Goal: Task Accomplishment & Management: Use online tool/utility

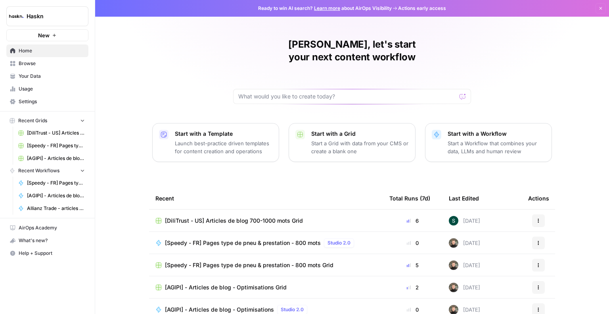
click at [52, 63] on span "Browse" at bounding box center [52, 63] width 66 height 7
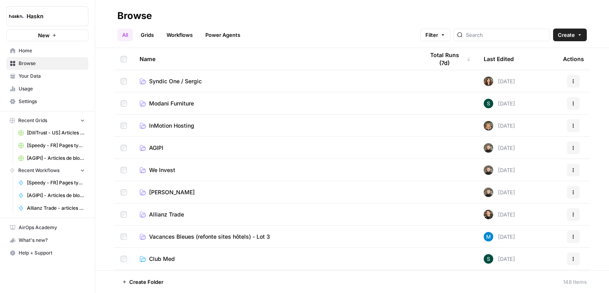
click at [177, 37] on link "Workflows" at bounding box center [180, 35] width 36 height 13
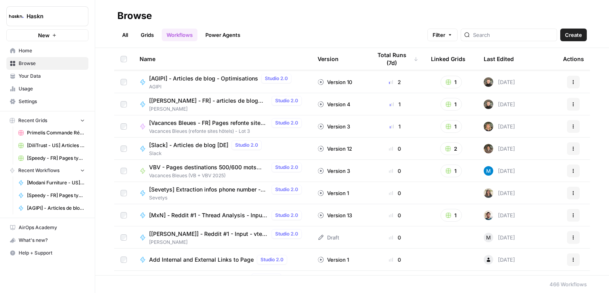
scroll to position [525, 0]
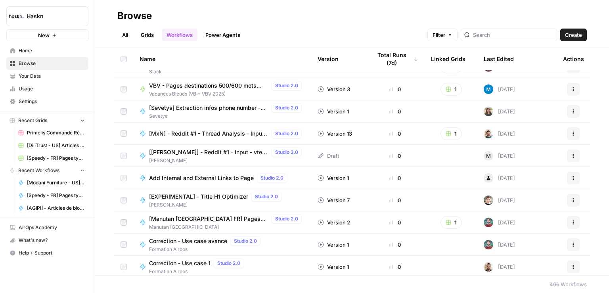
click at [124, 35] on link "All" at bounding box center [124, 35] width 15 height 13
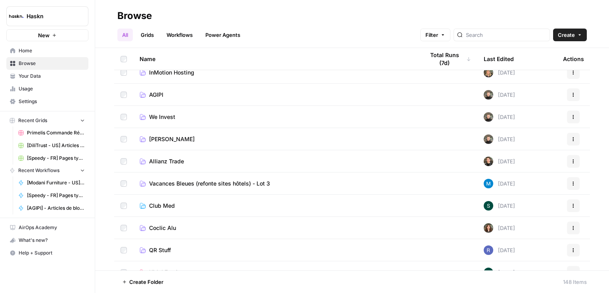
scroll to position [62, 0]
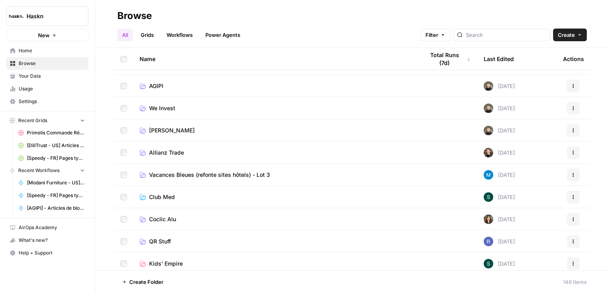
click at [167, 153] on span "Allianz Trade" at bounding box center [166, 153] width 35 height 8
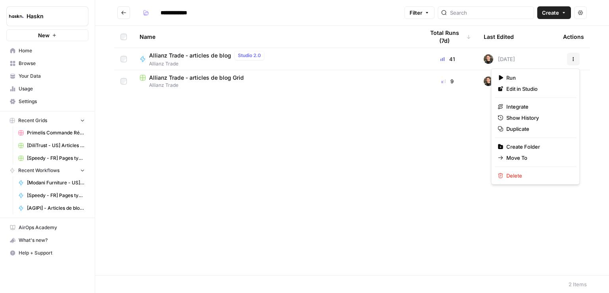
click at [575, 60] on icon "button" at bounding box center [573, 59] width 5 height 5
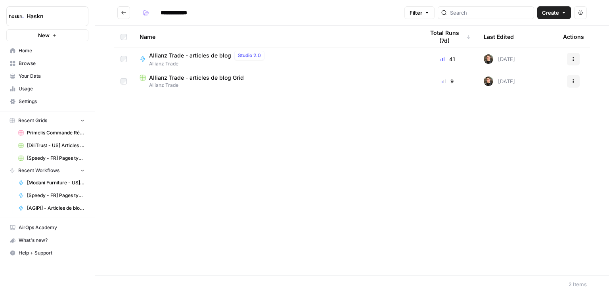
click at [336, 136] on div "Name Total Runs (7d) Last Edited Actions Allianz Trade - articles de blog Studi…" at bounding box center [352, 150] width 514 height 249
click at [122, 11] on icon "Go back" at bounding box center [124, 13] width 6 height 6
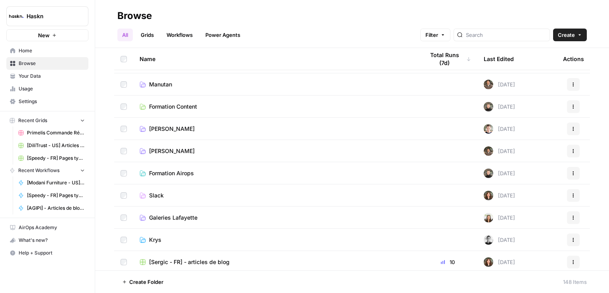
scroll to position [1976, 0]
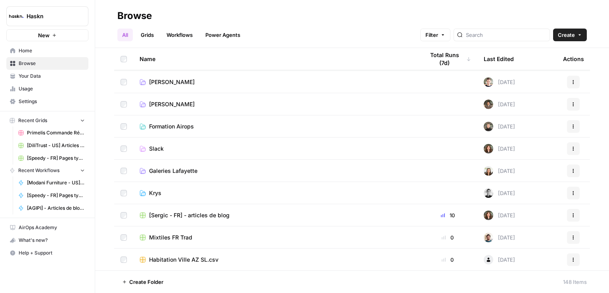
click at [156, 104] on span "[PERSON_NAME]" at bounding box center [172, 104] width 46 height 8
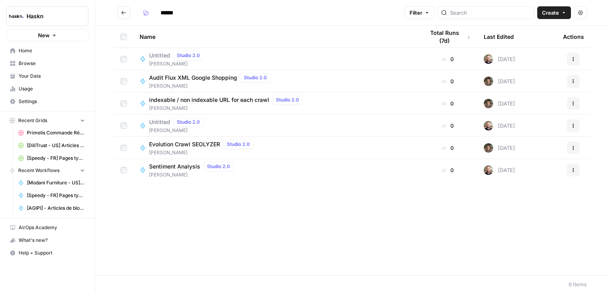
click at [122, 13] on icon "Go back" at bounding box center [123, 13] width 5 height 4
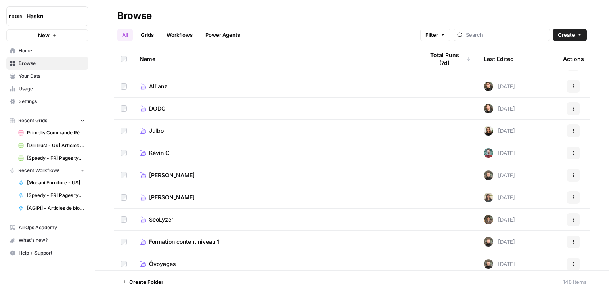
scroll to position [1366, 0]
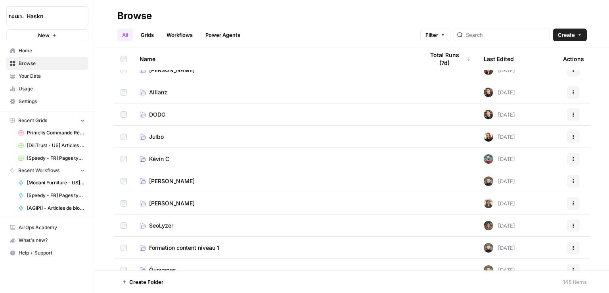
click at [164, 182] on span "[PERSON_NAME]" at bounding box center [172, 181] width 46 height 8
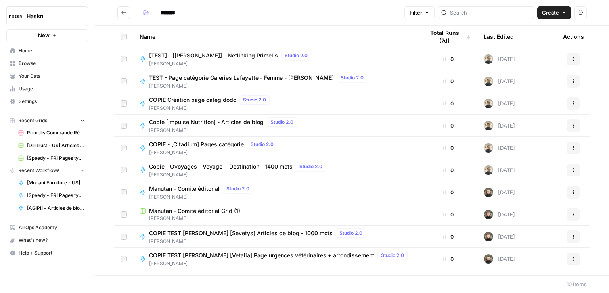
click at [123, 12] on icon "Go back" at bounding box center [124, 13] width 6 height 6
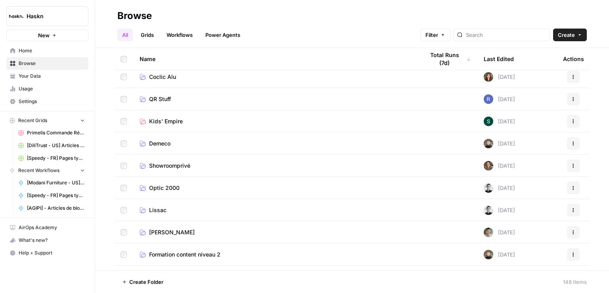
scroll to position [196, 0]
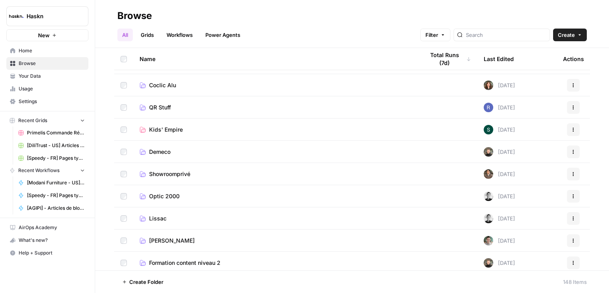
click at [181, 174] on span "Showroomprivé" at bounding box center [169, 174] width 41 height 8
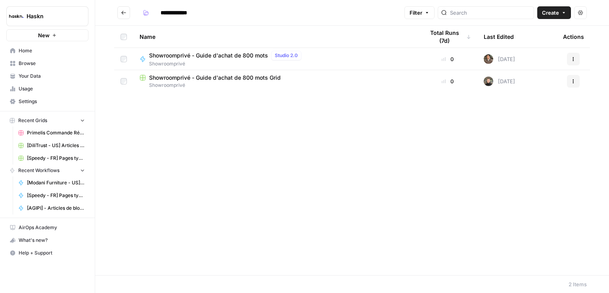
click at [215, 77] on span "Showroomprivé - Guide d'achat de 800 mots Grid" at bounding box center [215, 78] width 132 height 8
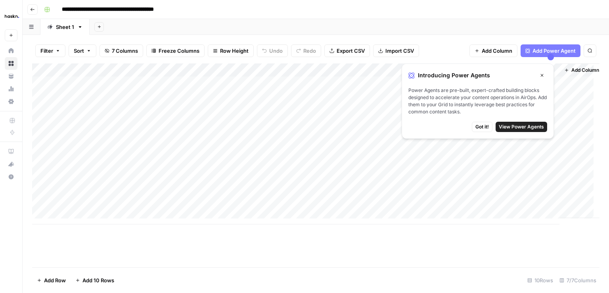
click at [31, 8] on icon "button" at bounding box center [32, 9] width 5 height 5
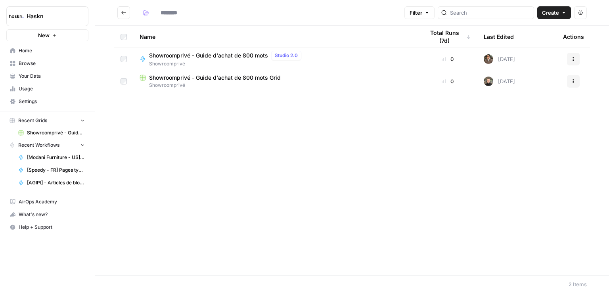
type input "**********"
click at [208, 56] on span "Showroomprivé - Guide d'achat de 800 mots" at bounding box center [208, 56] width 119 height 8
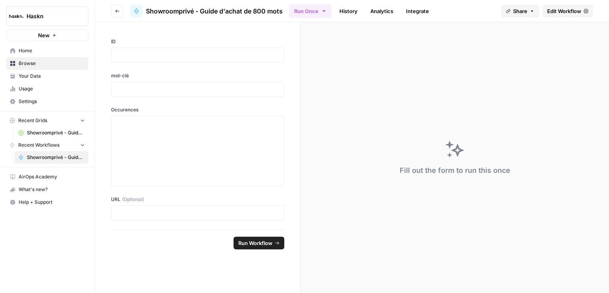
click at [354, 10] on link "History" at bounding box center [349, 11] width 28 height 13
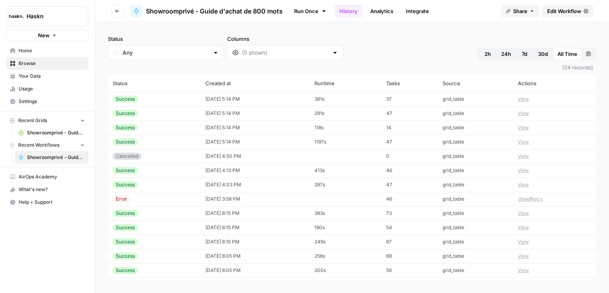
click at [562, 11] on span "Edit Workflow" at bounding box center [564, 11] width 34 height 8
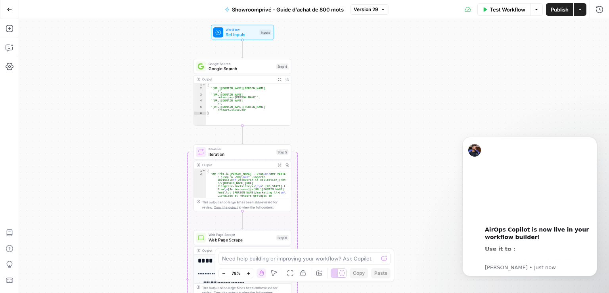
drag, startPoint x: 305, startPoint y: 111, endPoint x: 165, endPoint y: 107, distance: 140.4
click at [165, 107] on div "true false Workflow Set Inputs Inputs Google Search Google Search Step 4 Output…" at bounding box center [314, 156] width 590 height 274
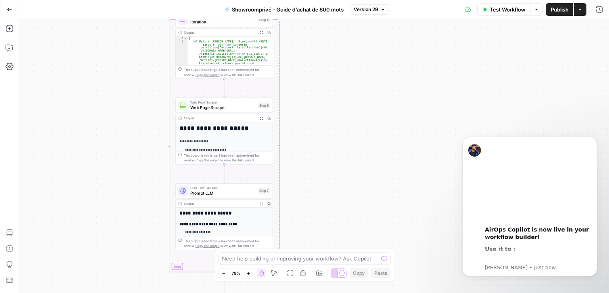
drag, startPoint x: 337, startPoint y: 129, endPoint x: 319, endPoint y: -4, distance: 133.7
click at [319, 0] on html "Haskn New Home Browse Your Data Usage Settings Recent Grids Showroomprivé - Gui…" at bounding box center [304, 146] width 609 height 293
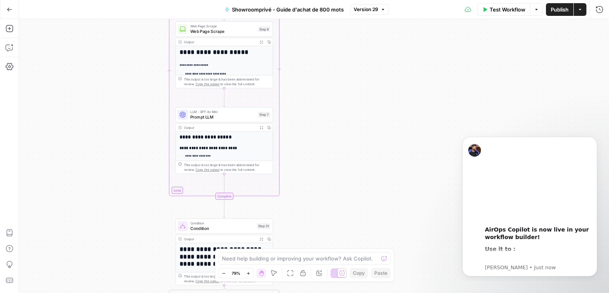
drag, startPoint x: 328, startPoint y: 156, endPoint x: 328, endPoint y: 80, distance: 76.1
click at [328, 80] on div "true false Workflow Set Inputs Inputs Google Search Google Search Step 4 Output…" at bounding box center [314, 156] width 590 height 274
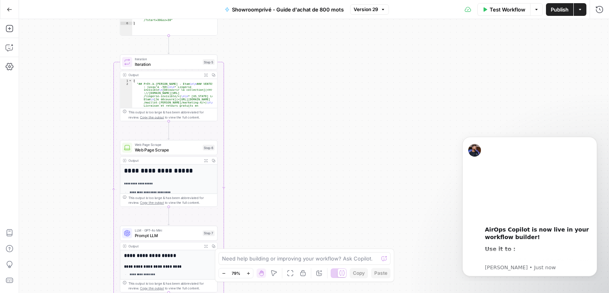
drag, startPoint x: 320, startPoint y: 182, endPoint x: 265, endPoint y: 301, distance: 130.8
click at [265, 293] on html "Haskn New Home Browse Your Data Usage Settings Recent Grids Showroomprivé - Gui…" at bounding box center [304, 146] width 609 height 293
click at [11, 12] on icon "button" at bounding box center [10, 10] width 6 height 6
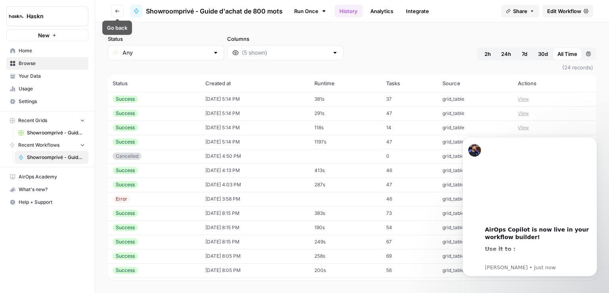
click at [116, 12] on icon "button" at bounding box center [117, 11] width 4 height 3
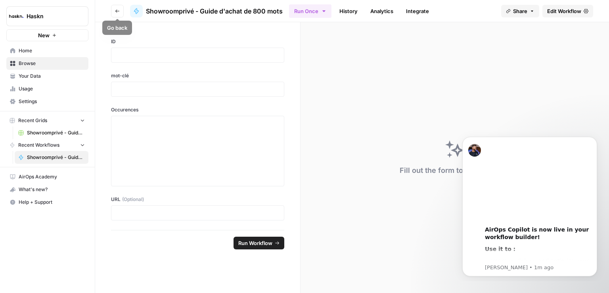
click at [115, 11] on icon "button" at bounding box center [117, 11] width 5 height 5
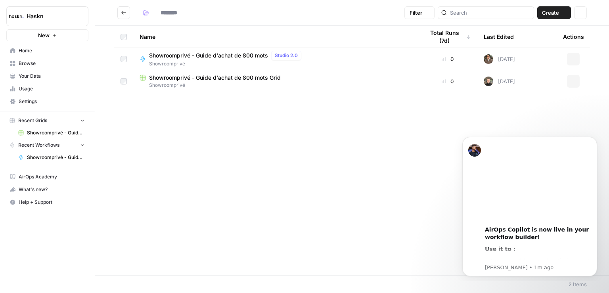
type input "**********"
click at [123, 13] on icon "Go back" at bounding box center [124, 13] width 6 height 6
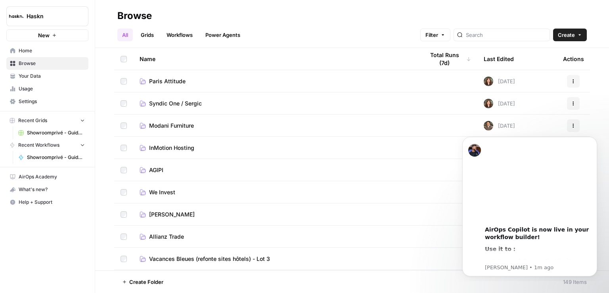
click at [174, 102] on span "Syndic One / Sergic" at bounding box center [175, 104] width 53 height 8
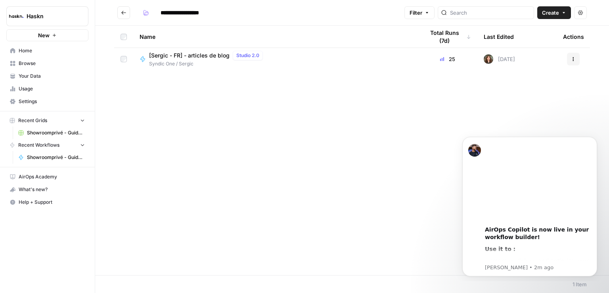
click at [192, 57] on span "[Sergic - FR] - articles de blog" at bounding box center [189, 56] width 81 height 8
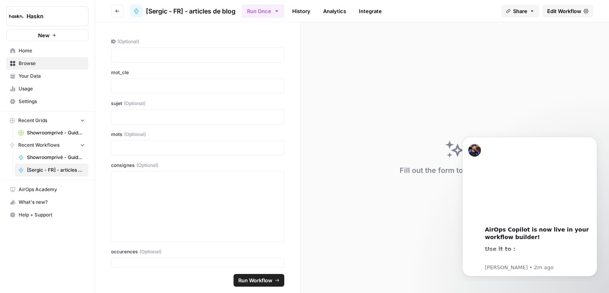
click at [566, 11] on span "Edit Workflow" at bounding box center [564, 11] width 34 height 8
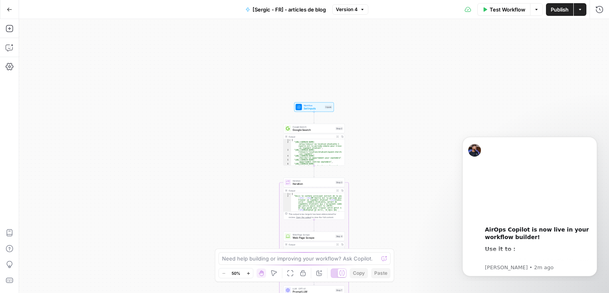
click at [220, 155] on div "Workflow Set Inputs Inputs Google Search Google Search Step 2 Output Expand Out…" at bounding box center [314, 156] width 590 height 274
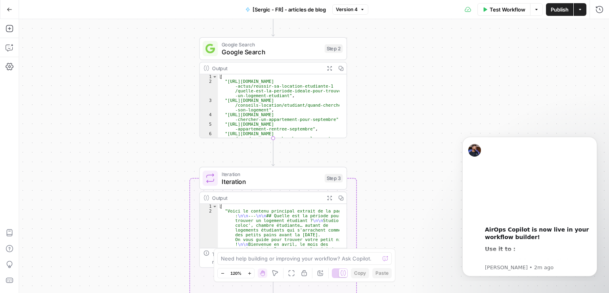
drag, startPoint x: 267, startPoint y: 122, endPoint x: 153, endPoint y: 75, distance: 123.0
click at [153, 75] on div "Workflow Set Inputs Inputs Google Search Google Search Step 2 Output Expand Out…" at bounding box center [314, 156] width 590 height 274
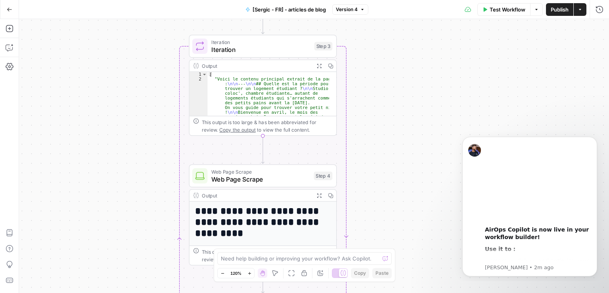
drag, startPoint x: 146, startPoint y: 199, endPoint x: 135, endPoint y: 67, distance: 132.5
click at [135, 67] on div "Workflow Set Inputs Inputs Google Search Google Search Step 2 Output Expand Out…" at bounding box center [314, 156] width 590 height 274
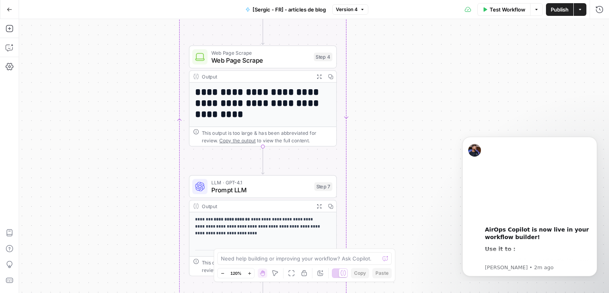
drag, startPoint x: 148, startPoint y: 228, endPoint x: 148, endPoint y: 109, distance: 119.0
click at [148, 109] on div "Workflow Set Inputs Inputs Google Search Google Search Step 2 Output Expand Out…" at bounding box center [314, 156] width 590 height 274
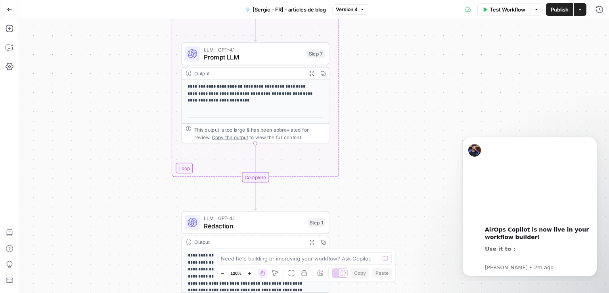
drag, startPoint x: 144, startPoint y: 136, endPoint x: 136, endPoint y: 4, distance: 133.1
click at [136, 4] on div "Go Back [Sergic - FR] - articles de blog Version 4 Test Workflow Options Publis…" at bounding box center [304, 146] width 609 height 293
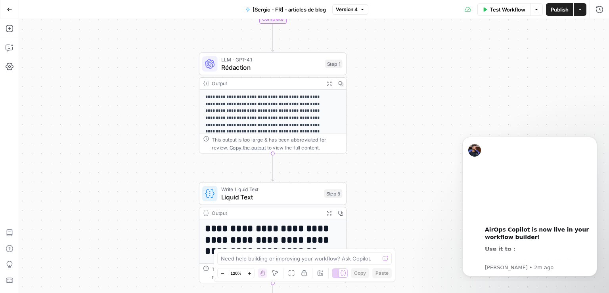
drag, startPoint x: 128, startPoint y: 169, endPoint x: 146, endPoint y: 10, distance: 159.6
click at [146, 10] on div "Go Back [Sergic - FR] - articles de blog Version 4 Test Workflow Options Publis…" at bounding box center [304, 146] width 609 height 293
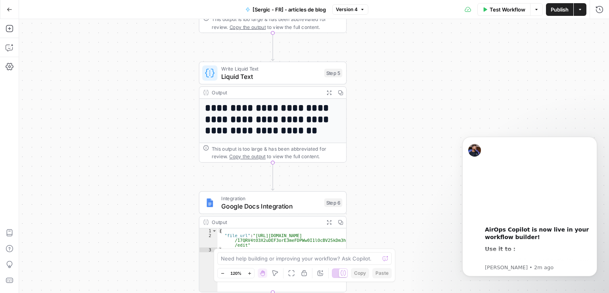
drag, startPoint x: 162, startPoint y: 124, endPoint x: 162, endPoint y: 3, distance: 120.6
click at [162, 3] on div "Go Back [Sergic - FR] - articles de blog Version 4 Test Workflow Options Publis…" at bounding box center [304, 146] width 609 height 293
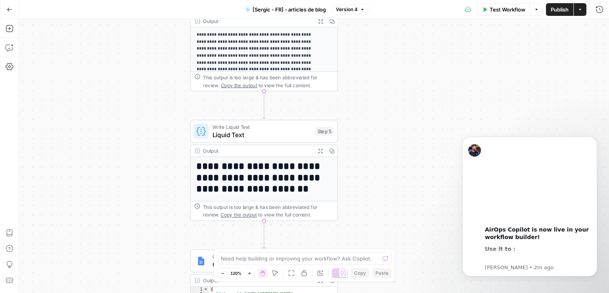
drag, startPoint x: 164, startPoint y: 203, endPoint x: 155, endPoint y: 261, distance: 58.9
click at [155, 261] on div "Workflow Set Inputs Inputs Google Search Google Search Step 2 Output Expand Out…" at bounding box center [314, 156] width 590 height 274
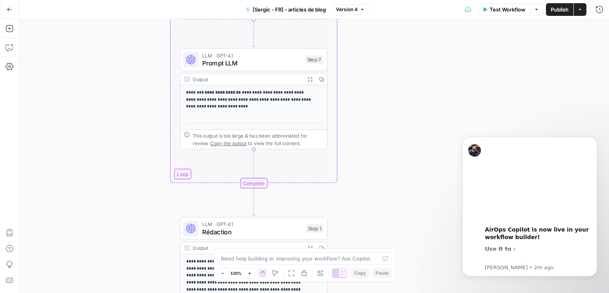
drag, startPoint x: 155, startPoint y: 85, endPoint x: 145, endPoint y: 312, distance: 227.1
click at [145, 293] on html "Haskn New Home Browse Your Data Usage Settings Recent Grids Showroomprivé - Gui…" at bounding box center [304, 146] width 609 height 293
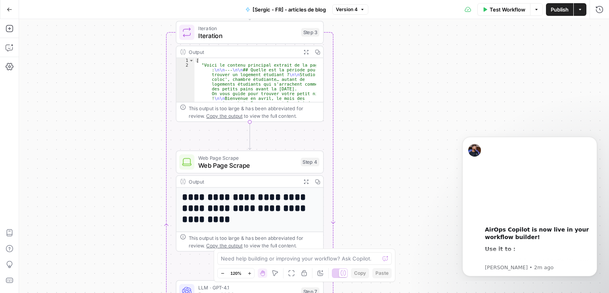
drag, startPoint x: 138, startPoint y: 80, endPoint x: 134, endPoint y: 312, distance: 232.0
click at [134, 293] on html "Haskn New Home Browse Your Data Usage Settings Recent Grids Showroomprivé - Gui…" at bounding box center [304, 146] width 609 height 293
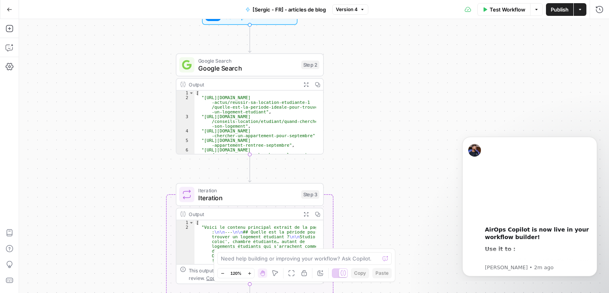
drag, startPoint x: 132, startPoint y: 150, endPoint x: 132, endPoint y: 312, distance: 162.2
click at [132, 293] on html "Haskn New Home Browse Your Data Usage Settings Recent Grids Showroomprivé - Gui…" at bounding box center [304, 146] width 609 height 293
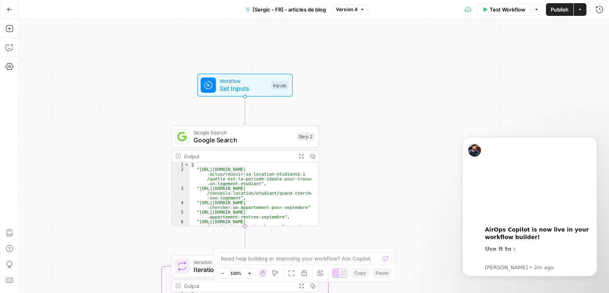
drag, startPoint x: 144, startPoint y: 112, endPoint x: 140, endPoint y: 184, distance: 71.9
click at [140, 184] on div "Workflow Set Inputs Inputs Google Search Google Search Step 2 Output Expand Out…" at bounding box center [314, 156] width 590 height 274
click at [233, 84] on span "Set Inputs" at bounding box center [243, 89] width 47 height 10
click at [547, 263] on div "00:00 AirOps Copilot is now live in your workflow builder! Use it to : Improve,…" at bounding box center [538, 206] width 106 height 129
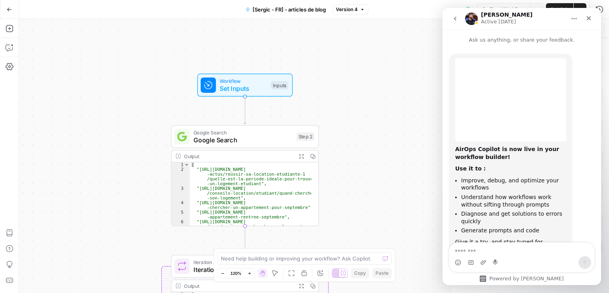
scroll to position [32, 0]
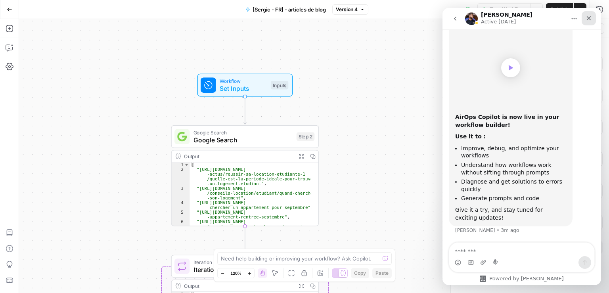
click at [588, 19] on icon "Close" at bounding box center [589, 18] width 6 height 6
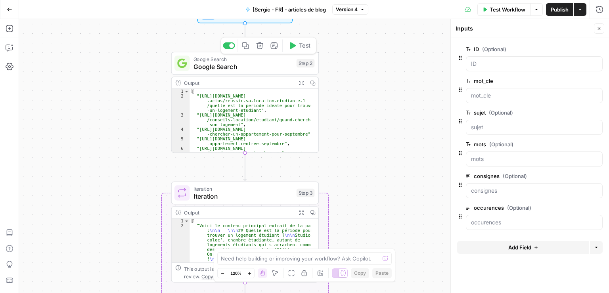
click at [243, 68] on span "Google Search" at bounding box center [243, 67] width 99 height 10
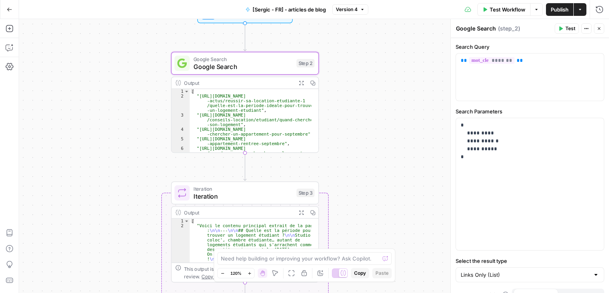
scroll to position [22, 0]
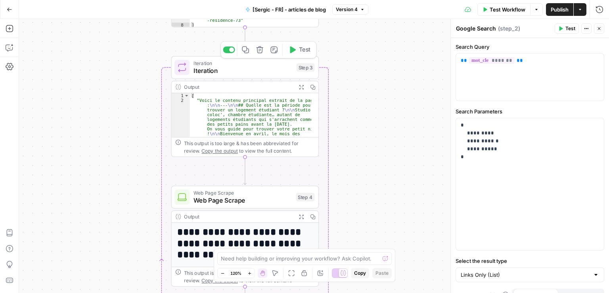
click at [243, 68] on span "Iteration" at bounding box center [243, 71] width 99 height 10
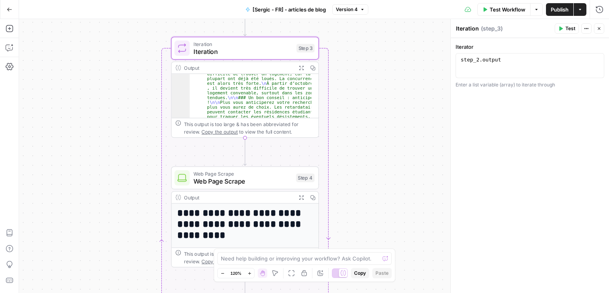
scroll to position [177, 0]
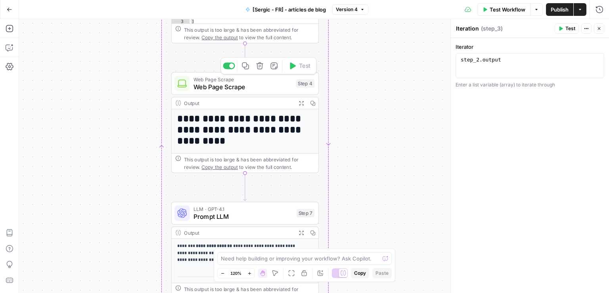
click at [270, 83] on span "Web Page Scrape" at bounding box center [243, 87] width 99 height 10
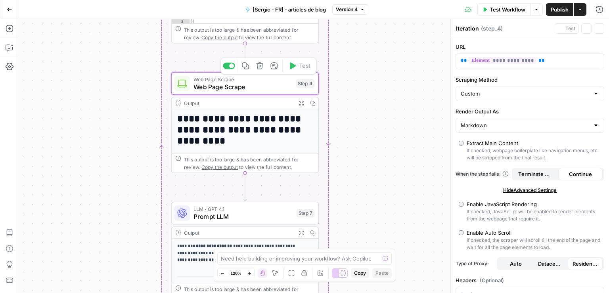
type textarea "Web Page Scrape"
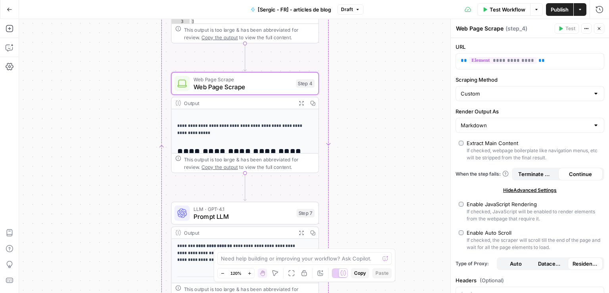
scroll to position [0, 0]
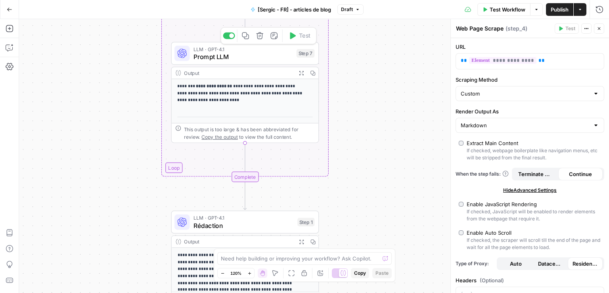
click at [259, 57] on span "Prompt LLM" at bounding box center [243, 57] width 99 height 10
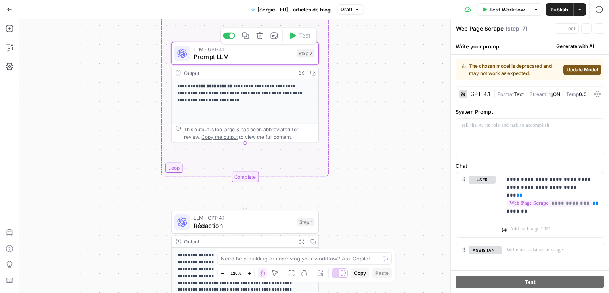
type textarea "Prompt LLM"
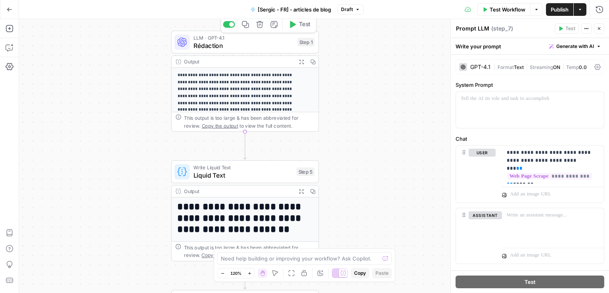
click at [256, 48] on span "Rédaction" at bounding box center [244, 46] width 100 height 10
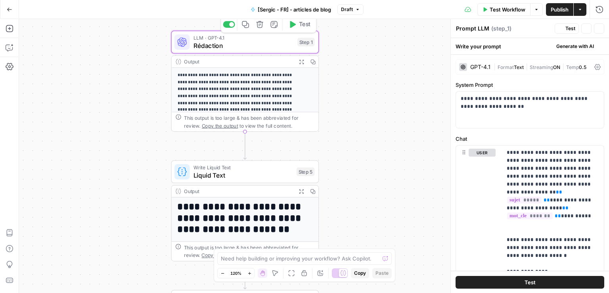
type textarea "Rédaction"
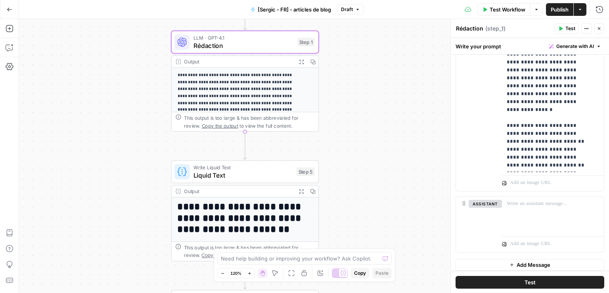
scroll to position [301, 0]
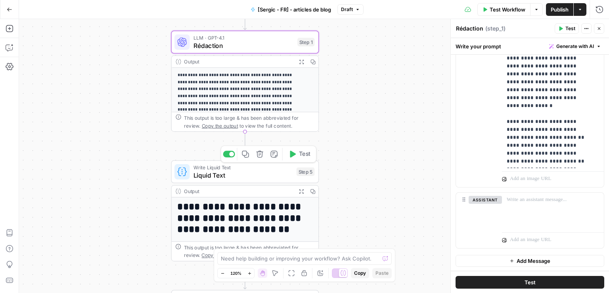
click at [254, 174] on span "Liquid Text" at bounding box center [243, 176] width 99 height 10
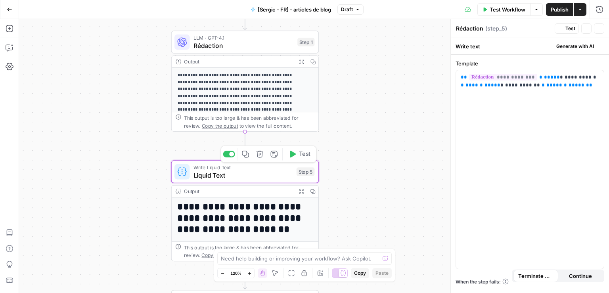
type textarea "Liquid Text"
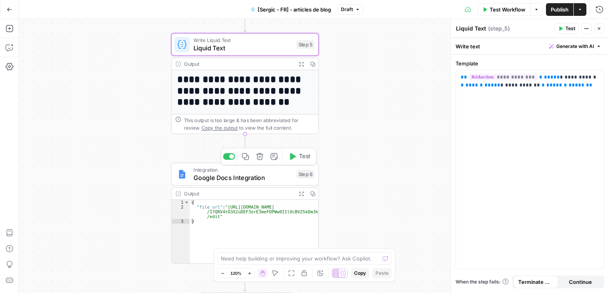
click at [274, 179] on span "Google Docs Integration" at bounding box center [243, 178] width 99 height 10
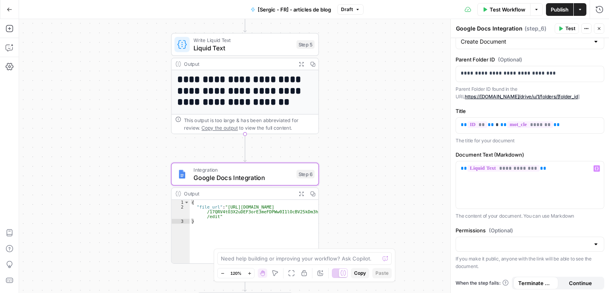
scroll to position [0, 0]
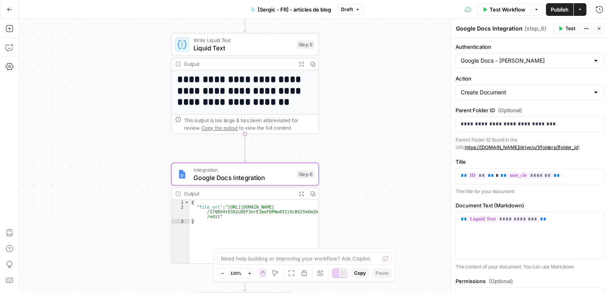
click at [593, 62] on div at bounding box center [596, 61] width 6 height 8
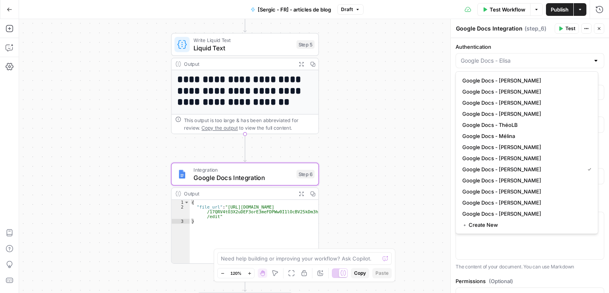
type input "Google Docs - [PERSON_NAME]"
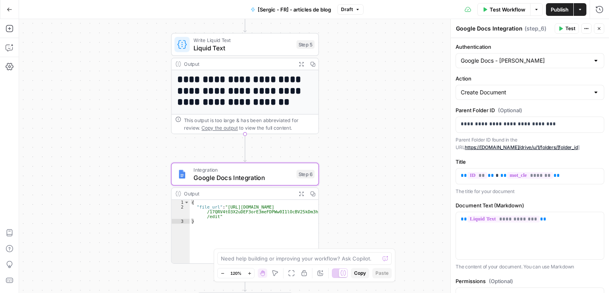
click at [523, 45] on label "Authentication" at bounding box center [530, 47] width 149 height 8
click at [523, 57] on input "Google Docs - [PERSON_NAME]" at bounding box center [525, 61] width 129 height 8
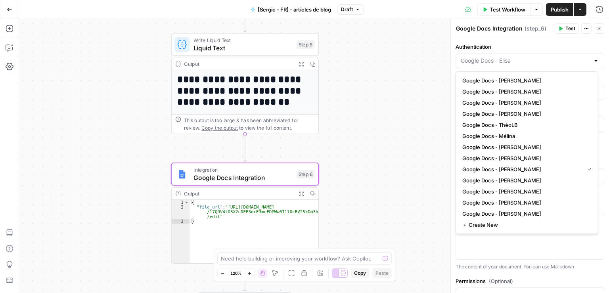
type input "Google Docs - [PERSON_NAME]"
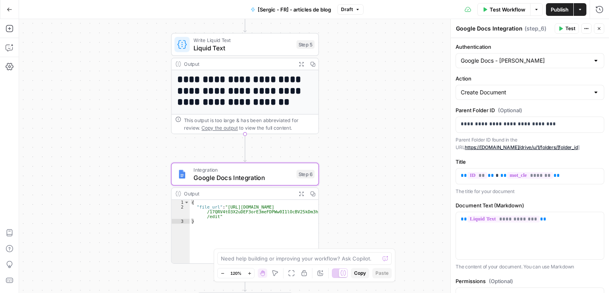
click at [523, 45] on label "Authentication" at bounding box center [530, 47] width 149 height 8
click at [523, 57] on input "Google Docs - [PERSON_NAME]" at bounding box center [525, 61] width 129 height 8
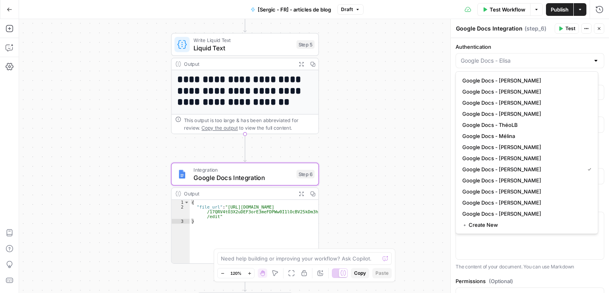
type input "Google Docs - [PERSON_NAME]"
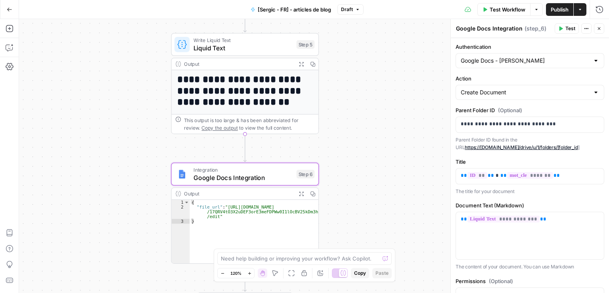
click at [413, 84] on div "Workflow Set Inputs Inputs Google Search Google Search Step 2 Output Expand Out…" at bounding box center [314, 156] width 590 height 274
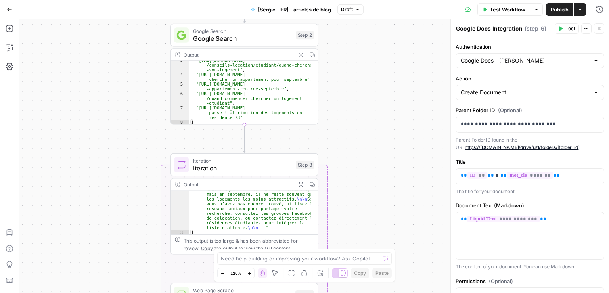
click at [8, 9] on icon "button" at bounding box center [9, 10] width 5 height 4
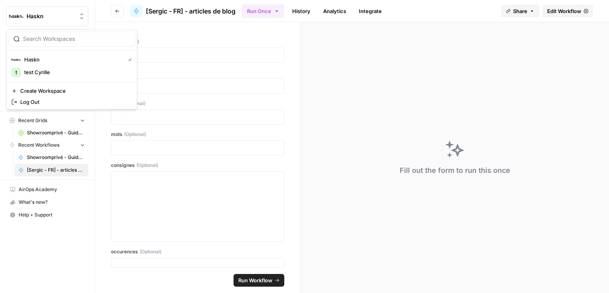
click at [8, 9] on button "Haskn" at bounding box center [47, 16] width 82 height 20
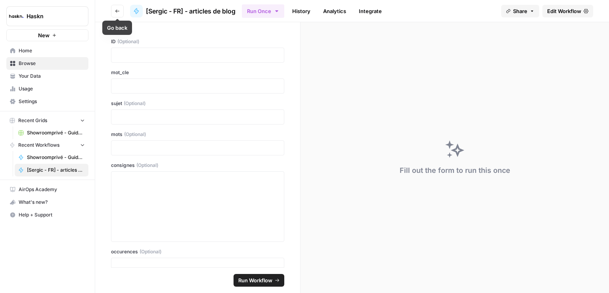
click at [115, 9] on icon "button" at bounding box center [117, 11] width 5 height 5
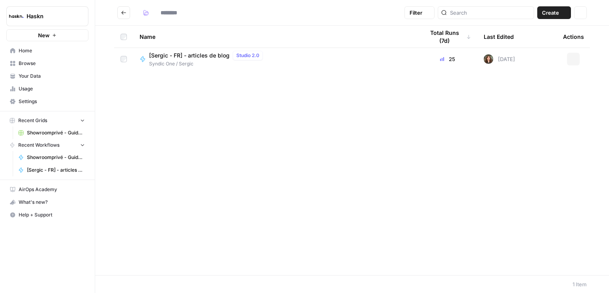
type input "**********"
click at [121, 12] on icon "Go back" at bounding box center [124, 13] width 6 height 6
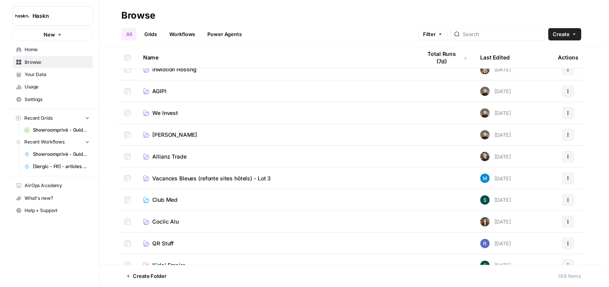
scroll to position [75, 0]
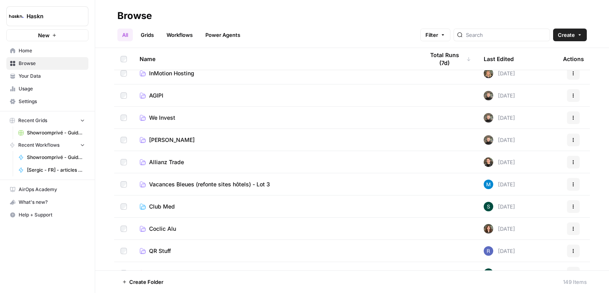
click at [169, 161] on span "Allianz Trade" at bounding box center [166, 162] width 35 height 8
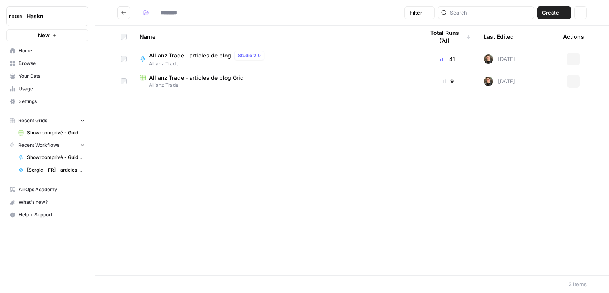
type input "**********"
click at [194, 56] on span "Allianz Trade - articles de blog" at bounding box center [190, 56] width 82 height 8
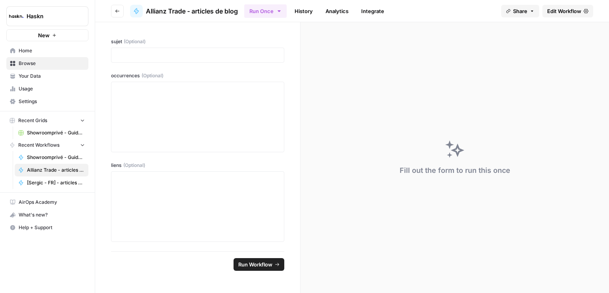
click at [563, 13] on span "Edit Workflow" at bounding box center [564, 11] width 34 height 8
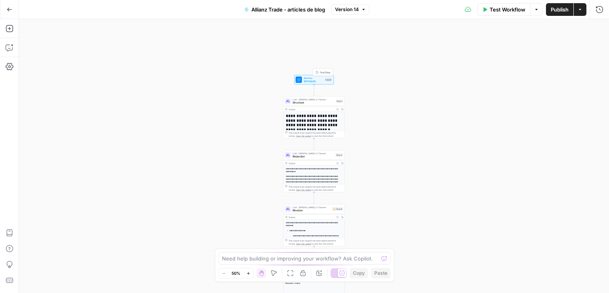
click at [307, 81] on span "Set Inputs" at bounding box center [314, 81] width 20 height 4
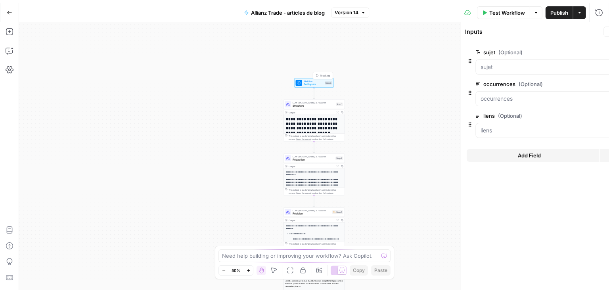
scroll to position [32, 0]
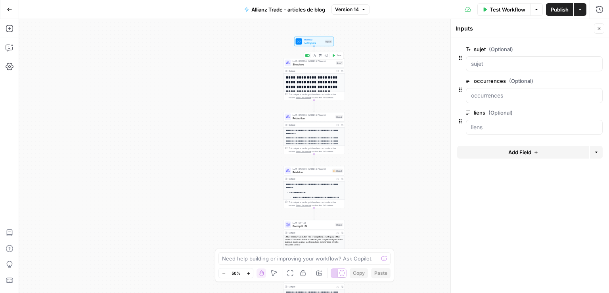
click at [313, 66] on div "LLM · [PERSON_NAME] 3.7 Sonnet Structure Step 1 Copy step Delete step Add Note …" at bounding box center [314, 63] width 61 height 10
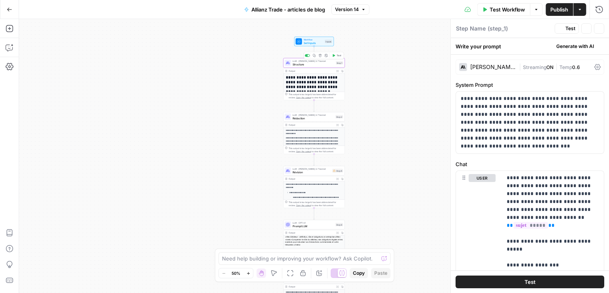
type textarea "Structure"
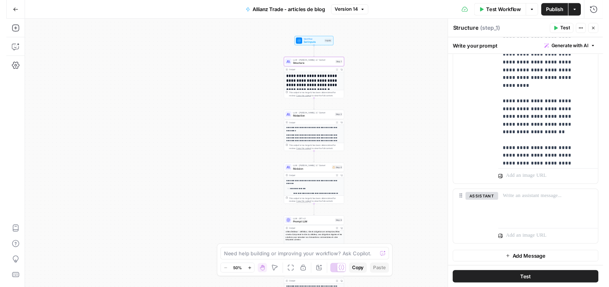
scroll to position [901, 0]
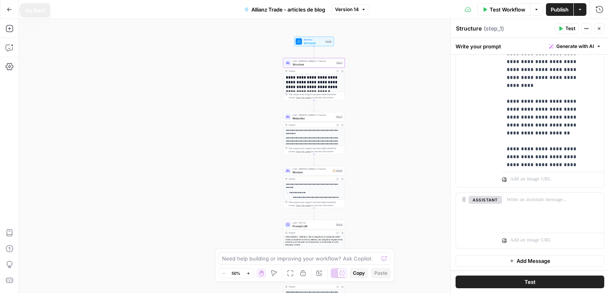
click at [8, 10] on icon "button" at bounding box center [10, 10] width 6 height 6
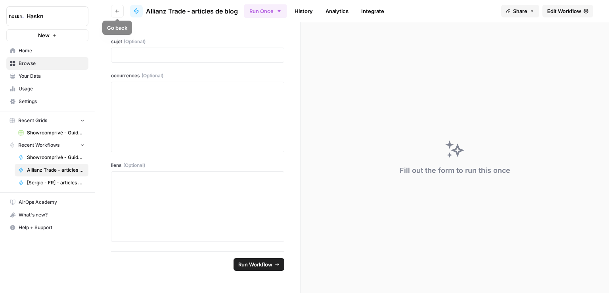
click at [117, 12] on icon "button" at bounding box center [117, 11] width 5 height 5
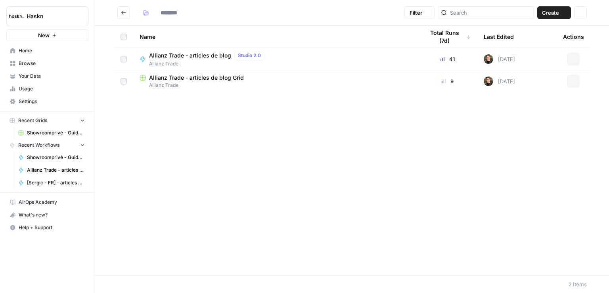
type input "**********"
click at [117, 12] on button "Go back" at bounding box center [123, 12] width 13 height 13
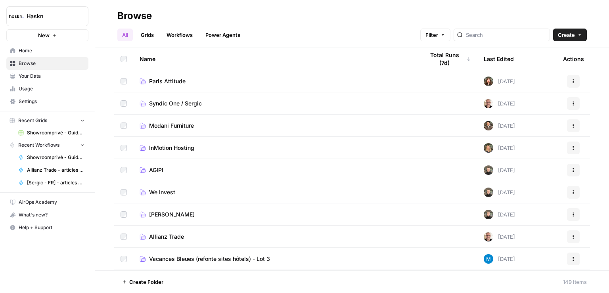
click at [181, 125] on span "Modani Furniture" at bounding box center [171, 126] width 45 height 8
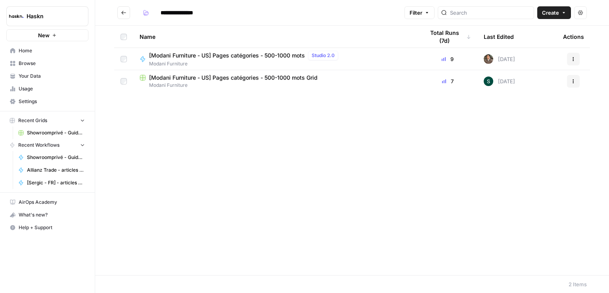
click at [190, 54] on span "[Modani Furniture - US] Pages catégories - 500-1000 mots" at bounding box center [227, 56] width 156 height 8
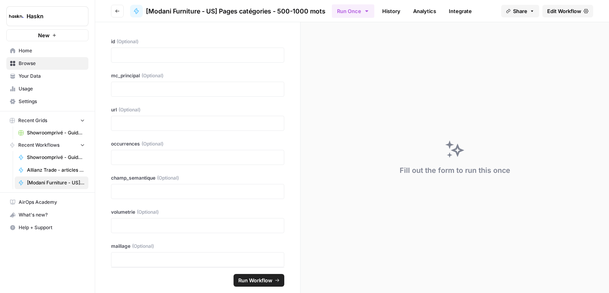
click at [558, 11] on span "Edit Workflow" at bounding box center [564, 11] width 34 height 8
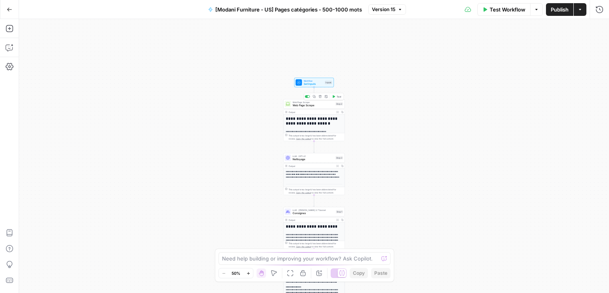
click at [310, 106] on span "Web Page Scrape" at bounding box center [313, 106] width 41 height 4
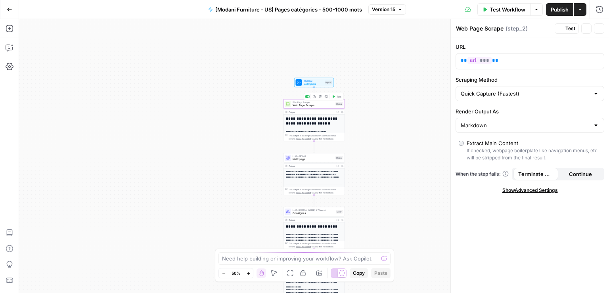
scroll to position [32, 0]
click at [304, 130] on p "**********" at bounding box center [313, 131] width 54 height 3
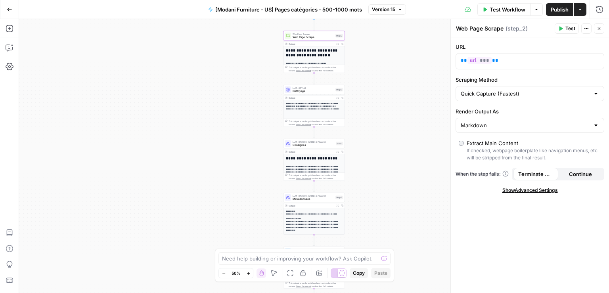
click at [309, 96] on div "Output" at bounding box center [311, 97] width 45 height 3
click at [310, 94] on div "**********" at bounding box center [314, 106] width 61 height 42
click at [316, 91] on span "Nettoyage" at bounding box center [313, 91] width 41 height 4
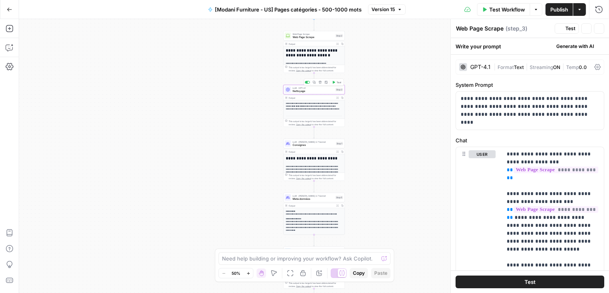
type textarea "Nettoyage"
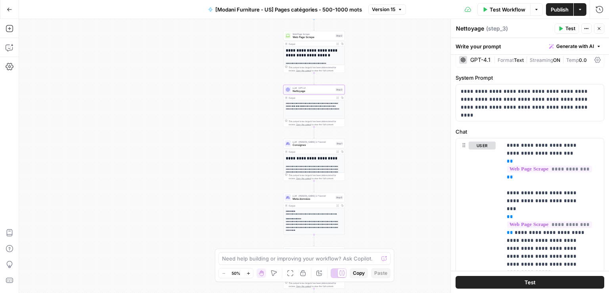
scroll to position [0, 0]
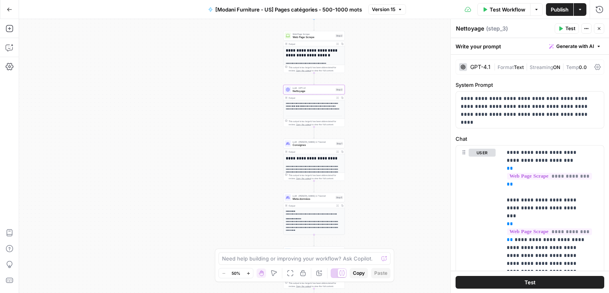
click at [311, 108] on p "**********" at bounding box center [313, 106] width 54 height 9
click at [319, 146] on span "Consignes" at bounding box center [314, 145] width 42 height 4
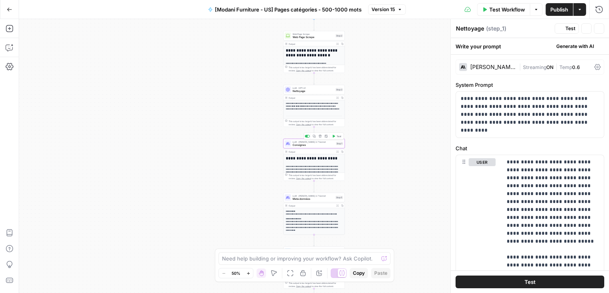
type textarea "Consignes"
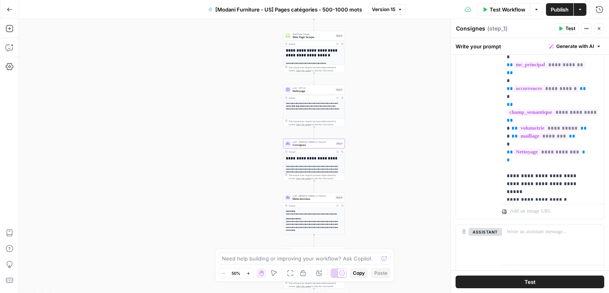
scroll to position [888, 0]
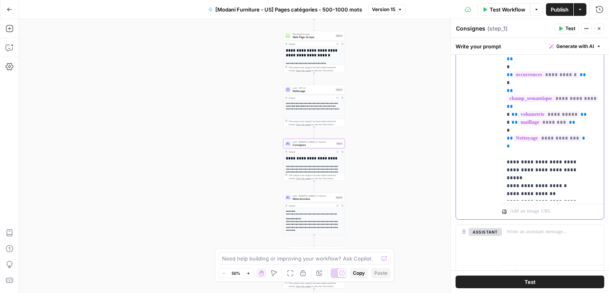
drag, startPoint x: 523, startPoint y: 153, endPoint x: 500, endPoint y: 132, distance: 31.7
click at [500, 132] on div "**********" at bounding box center [530, 48] width 148 height 342
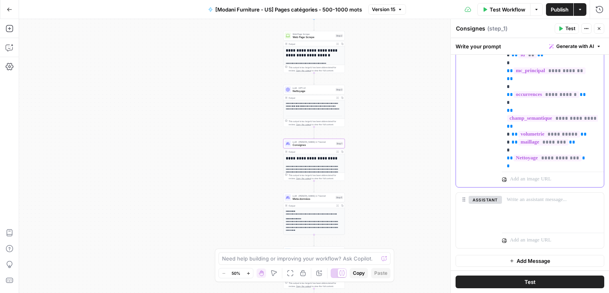
scroll to position [836, 0]
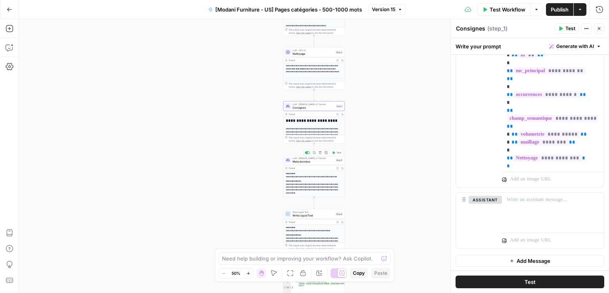
click at [318, 159] on span "Meta données" at bounding box center [313, 161] width 41 height 4
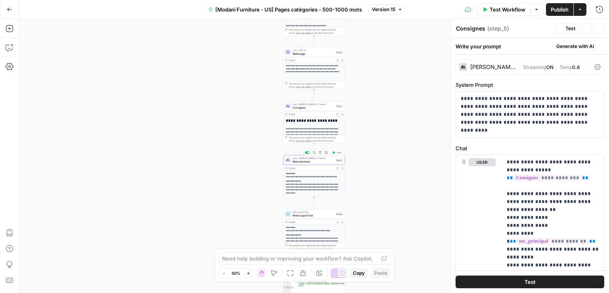
scroll to position [32, 0]
type textarea "Meta données"
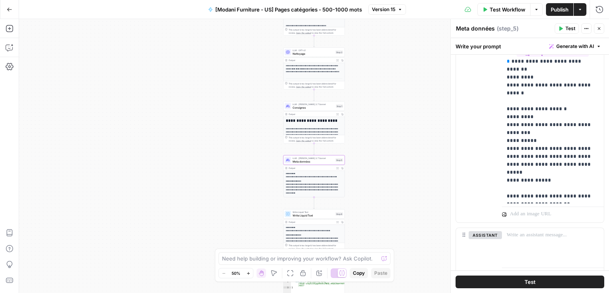
scroll to position [182, 0]
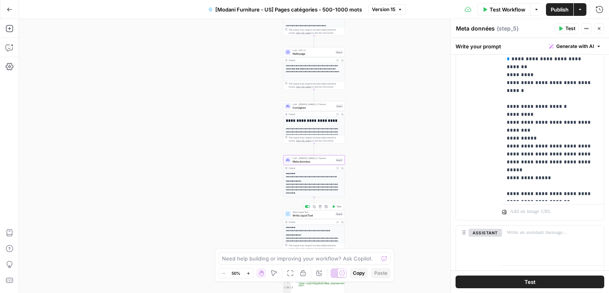
click at [316, 215] on span "Write Liquid Text" at bounding box center [313, 215] width 41 height 4
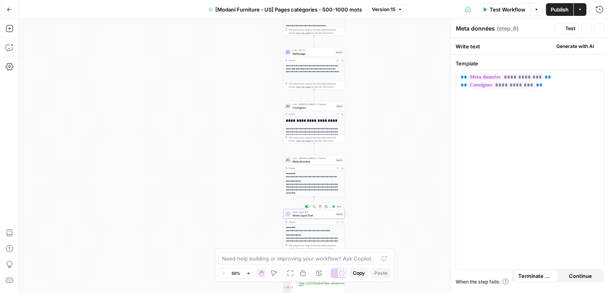
type textarea "Write Liquid Text"
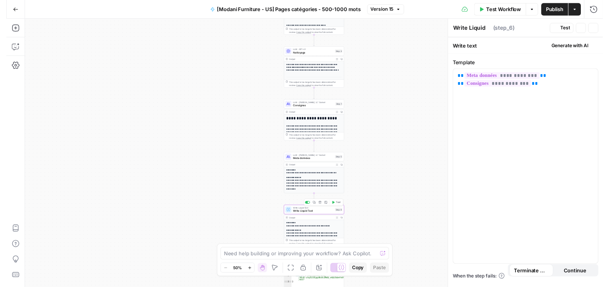
scroll to position [32, 0]
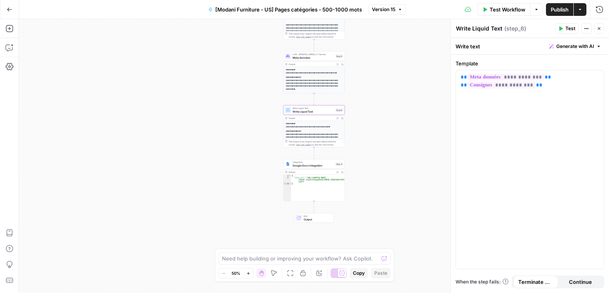
type textarea "**********"
click at [321, 190] on div "{ "file_url" : "[URL][DOMAIN_NAME] /1DLQF-inoyEzi0Cpgw9kxKv1MW3Q_nHQGCRdb4fh0Yw…" at bounding box center [318, 190] width 54 height 31
click at [316, 166] on span "Google Docs Integration" at bounding box center [313, 165] width 41 height 4
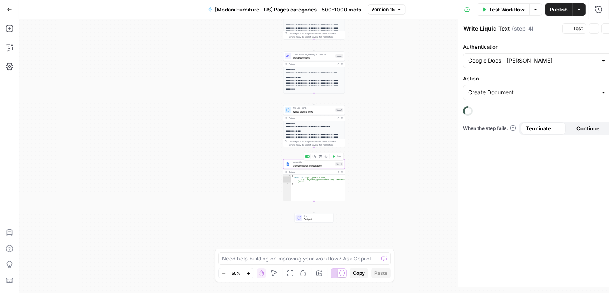
type textarea "Google Docs Integration"
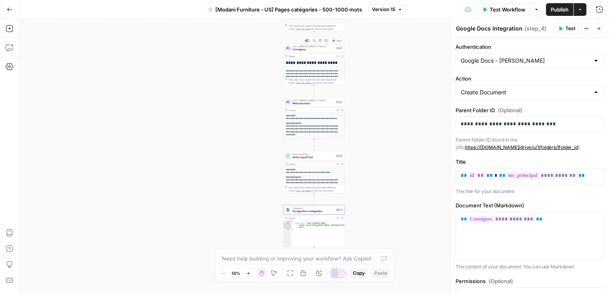
click at [320, 50] on span "Consignes" at bounding box center [314, 50] width 42 height 4
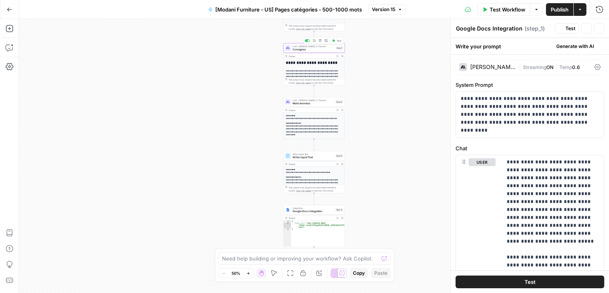
type textarea "Consignes"
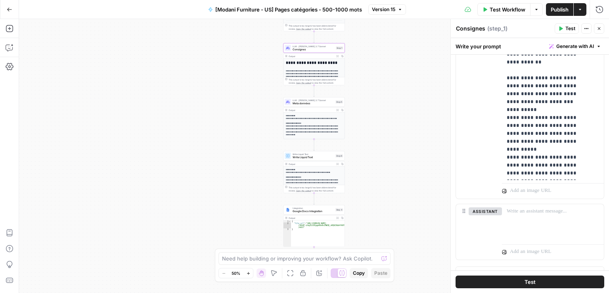
scroll to position [291, 0]
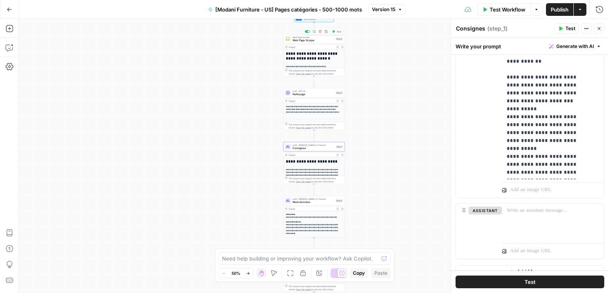
click at [321, 41] on span "Web Page Scrape" at bounding box center [313, 40] width 41 height 4
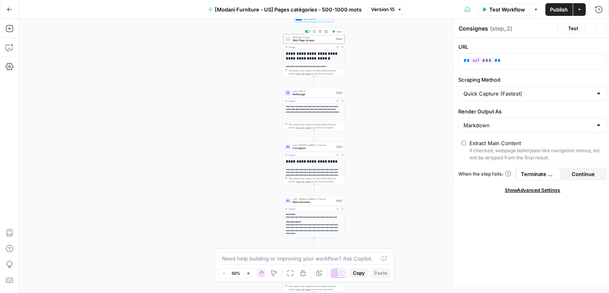
type textarea "Web Page Scrape"
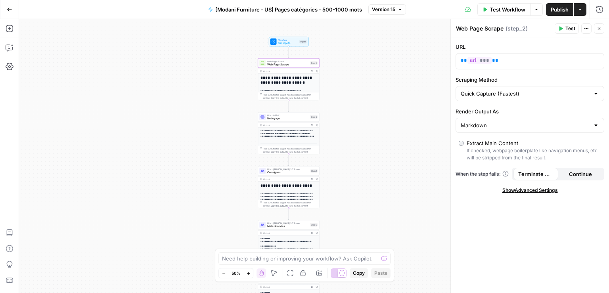
drag, startPoint x: 247, startPoint y: 135, endPoint x: 222, endPoint y: 145, distance: 27.1
click at [222, 145] on div "**********" at bounding box center [314, 156] width 590 height 274
